Goal: Task Accomplishment & Management: Manage account settings

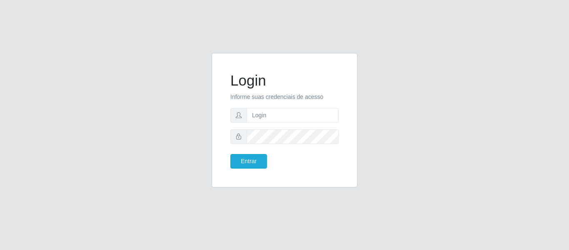
click at [292, 112] on input "text" at bounding box center [293, 115] width 92 height 15
type input "[EMAIL_ADDRESS][DOMAIN_NAME]"
click at [254, 160] on button "Entrar" at bounding box center [248, 161] width 37 height 15
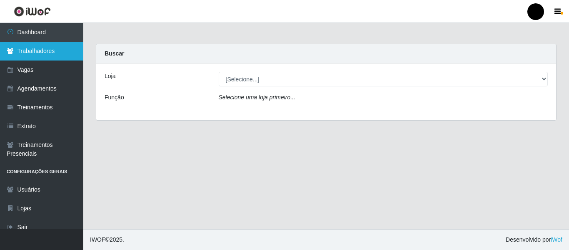
click at [58, 51] on link "Trabalhadores" at bounding box center [41, 51] width 83 height 19
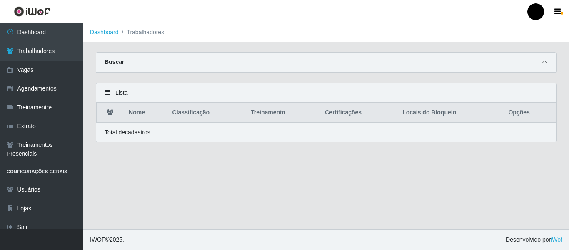
click at [542, 65] on icon at bounding box center [545, 62] width 6 height 6
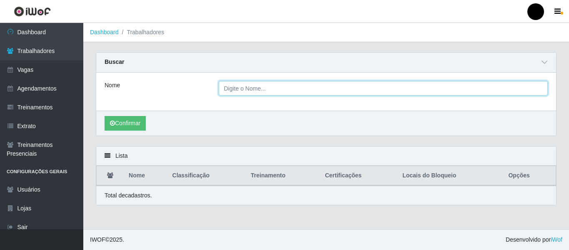
click at [334, 87] on input "Nome" at bounding box center [384, 88] width 330 height 15
type input "v"
type input "flademir"
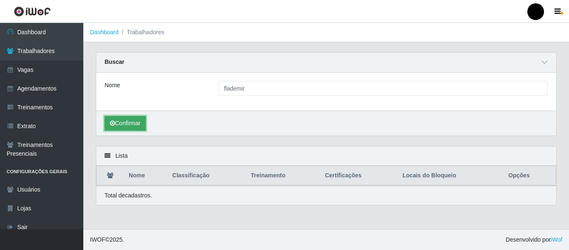
click at [122, 124] on button "Confirmar" at bounding box center [125, 123] width 41 height 15
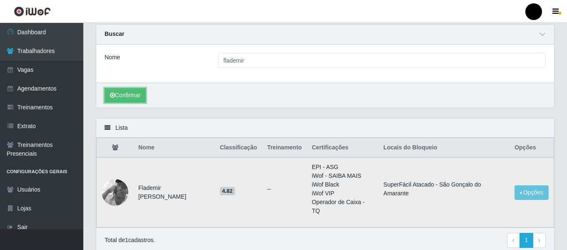
scroll to position [62, 0]
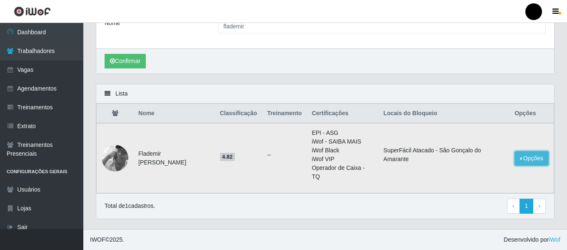
click at [536, 158] on button "Opções" at bounding box center [532, 158] width 34 height 15
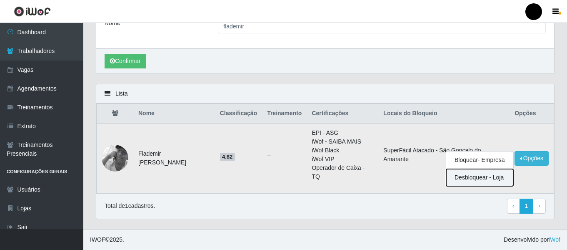
click at [473, 176] on button "Desbloquear - Loja" at bounding box center [479, 177] width 67 height 17
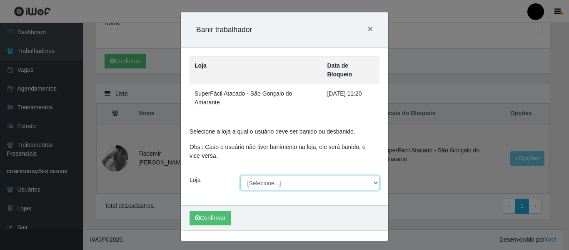
click at [373, 175] on select "[Selecione...] SuperFácil Atacado - Emaús SuperFácil Atacado - Rodoviária Super…" at bounding box center [310, 182] width 140 height 15
select select "408"
click at [240, 175] on select "[Selecione...] SuperFácil Atacado - Emaús SuperFácil Atacado - Rodoviária Super…" at bounding box center [310, 182] width 140 height 15
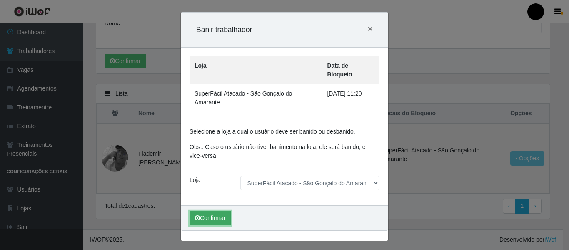
click at [213, 210] on button "Confirmar" at bounding box center [210, 217] width 41 height 15
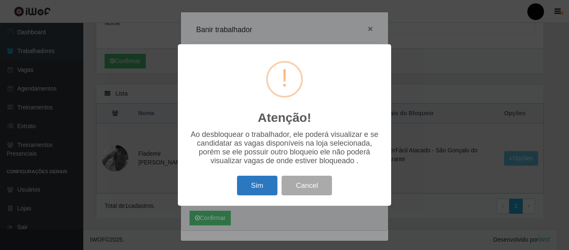
click at [258, 189] on button "Sim" at bounding box center [257, 185] width 40 height 20
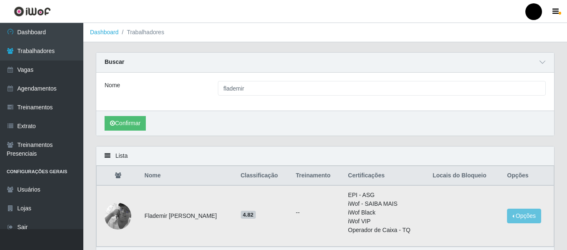
scroll to position [42, 0]
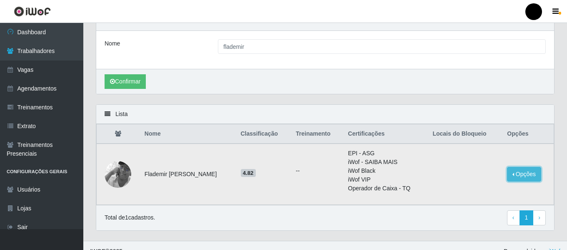
click at [525, 176] on button "Opções" at bounding box center [524, 174] width 34 height 15
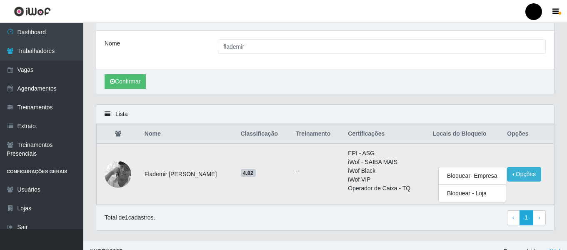
click at [500, 152] on td at bounding box center [464, 173] width 75 height 61
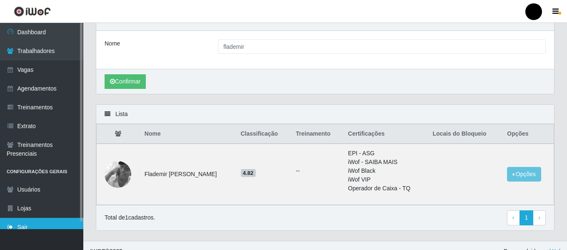
click at [14, 220] on link "Sair" at bounding box center [41, 226] width 83 height 19
